Goal: Find specific page/section: Find specific page/section

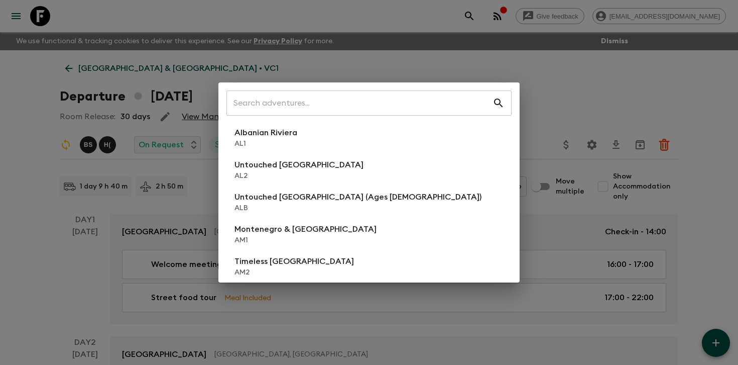
scroll to position [354, 0]
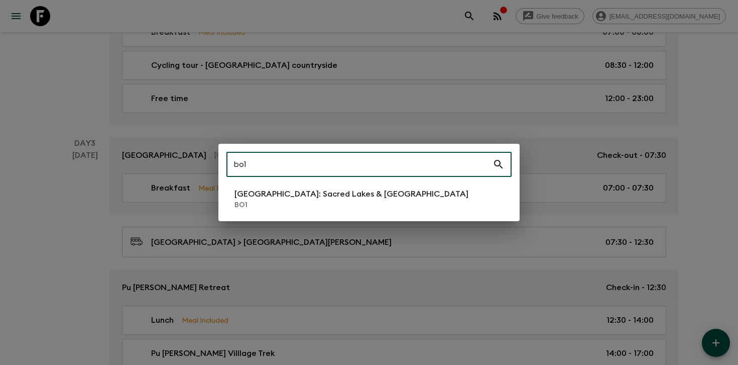
type input "bo1"
click at [317, 187] on li "[GEOGRAPHIC_DATA]: Sacred Lakes & [GEOGRAPHIC_DATA] BO1" at bounding box center [368, 199] width 285 height 28
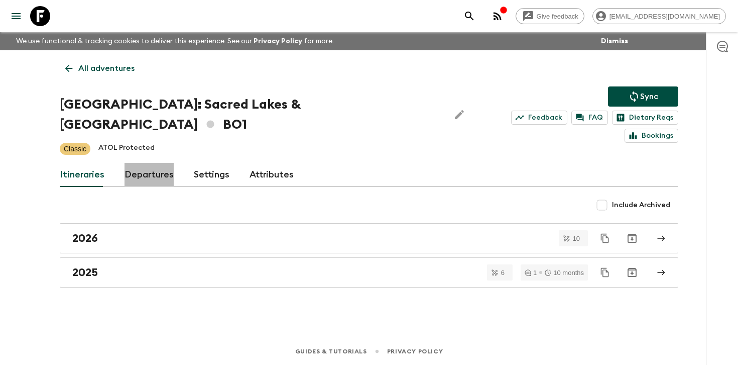
click at [149, 163] on link "Departures" at bounding box center [149, 175] width 49 height 24
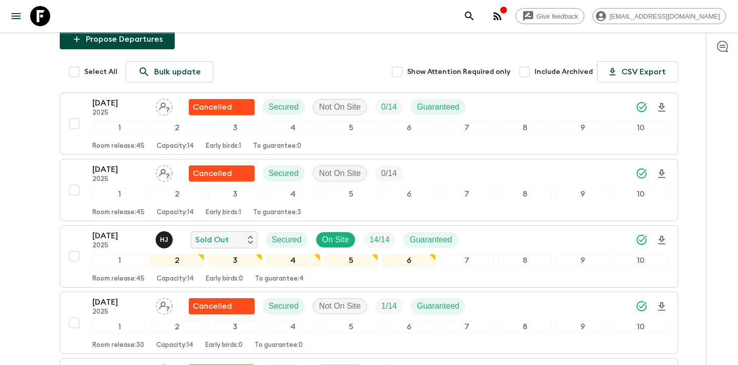
scroll to position [172, 0]
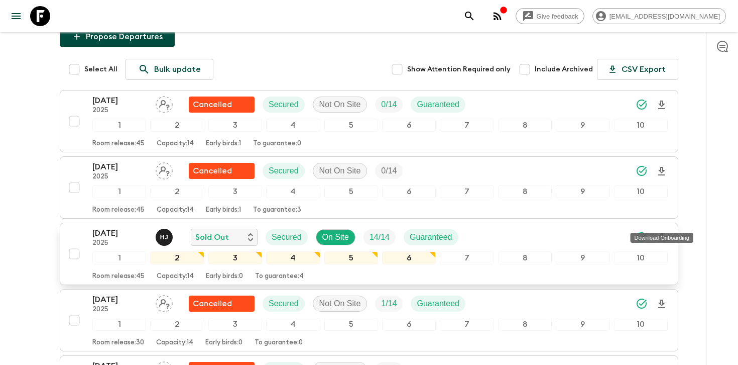
click at [663, 231] on icon "Download Onboarding" at bounding box center [662, 237] width 12 height 12
